Goal: Task Accomplishment & Management: Use online tool/utility

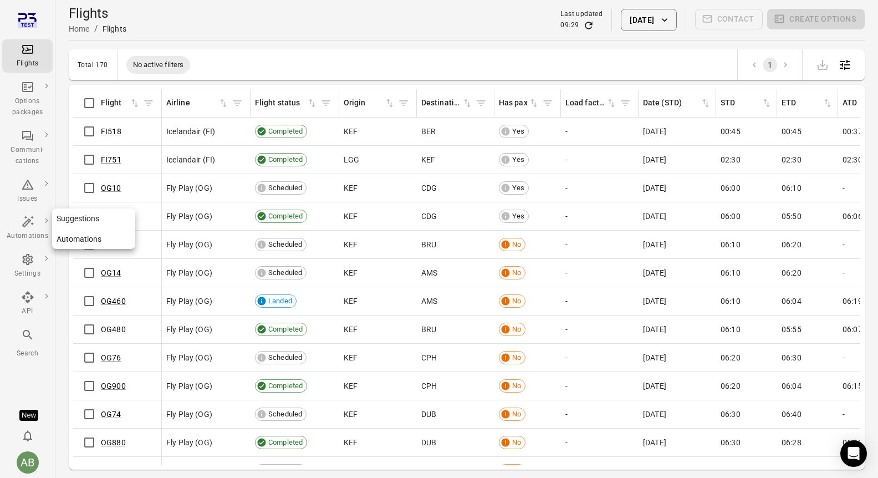
click at [29, 233] on div "Automations" at bounding box center [28, 235] width 42 height 11
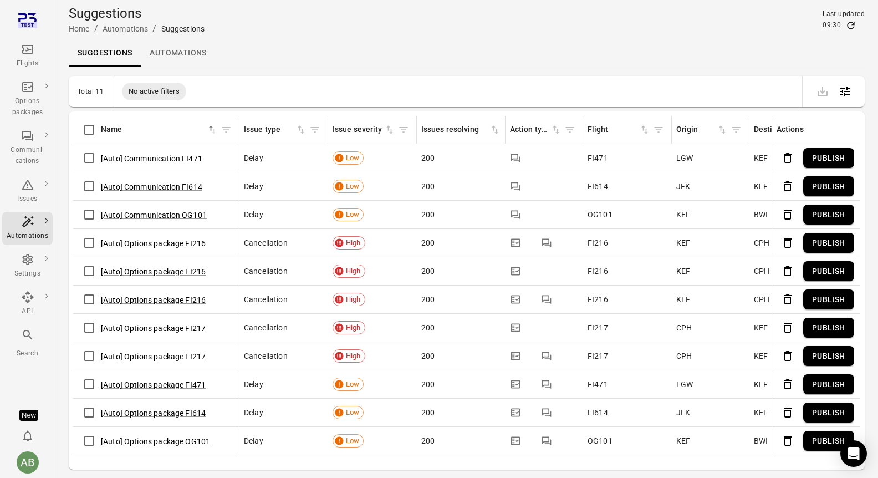
click at [177, 45] on link "Automations" at bounding box center [178, 53] width 74 height 27
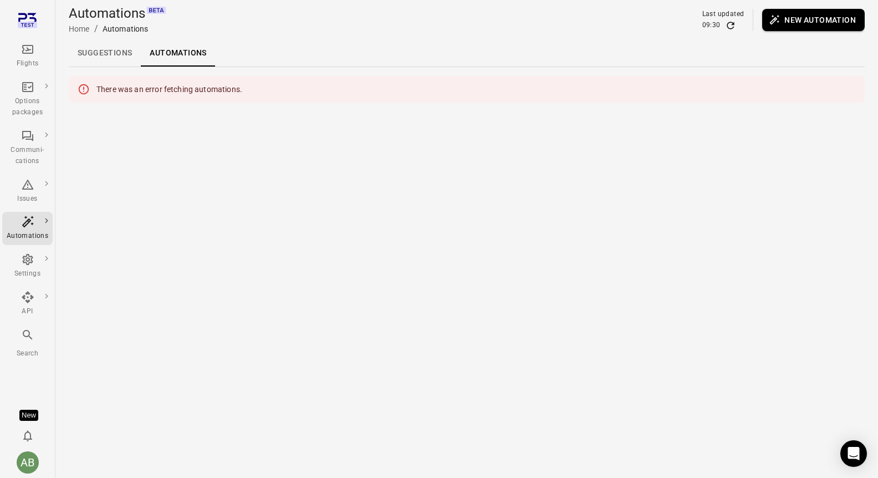
click at [807, 27] on button "New automation" at bounding box center [813, 20] width 102 height 22
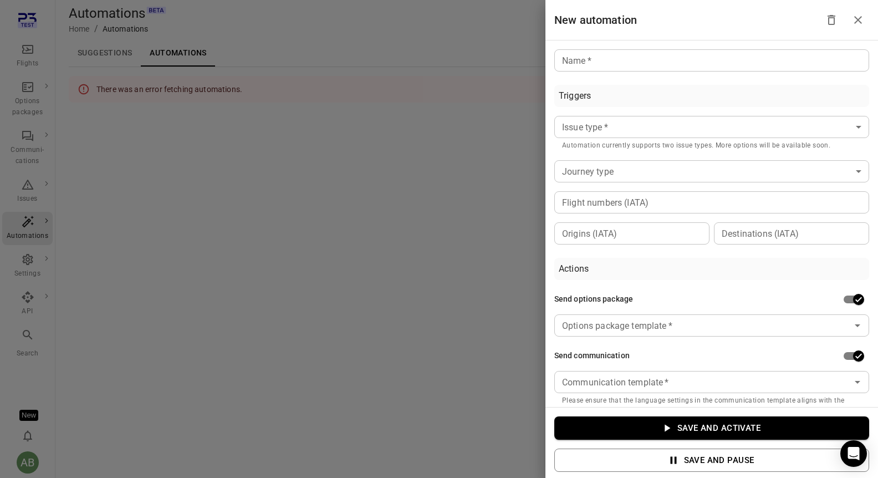
scroll to position [19, 0]
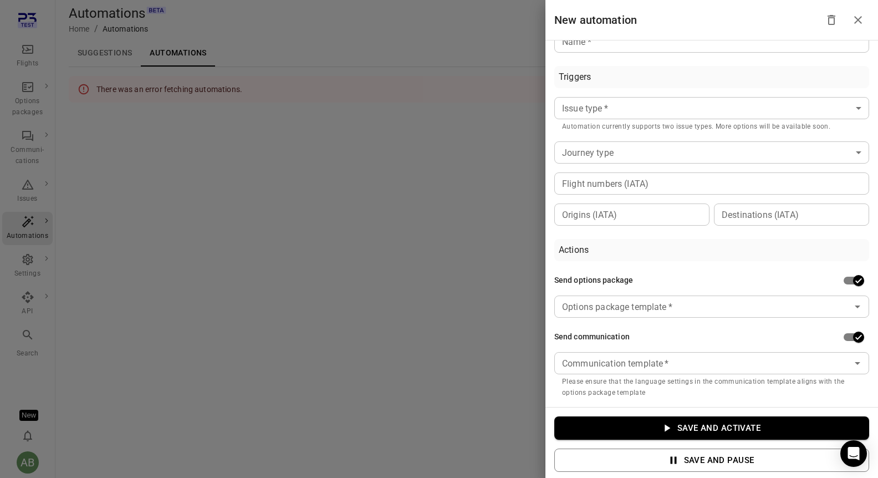
click at [863, 104] on body "Flights Options packages Communi-cations Issues Automations Settings API Search…" at bounding box center [439, 239] width 878 height 478
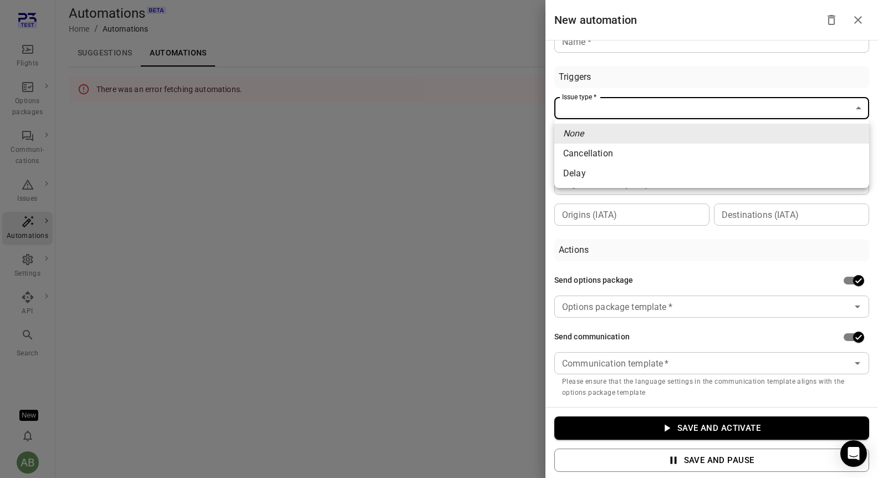
click at [813, 65] on div at bounding box center [439, 239] width 878 height 478
